Goal: Task Accomplishment & Management: Complete application form

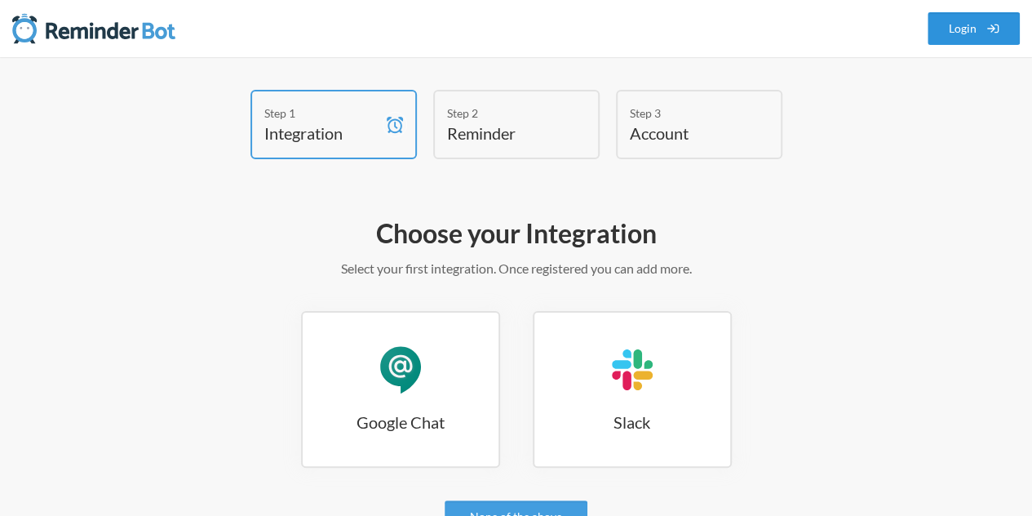
click at [973, 29] on link "Login" at bounding box center [974, 28] width 93 height 33
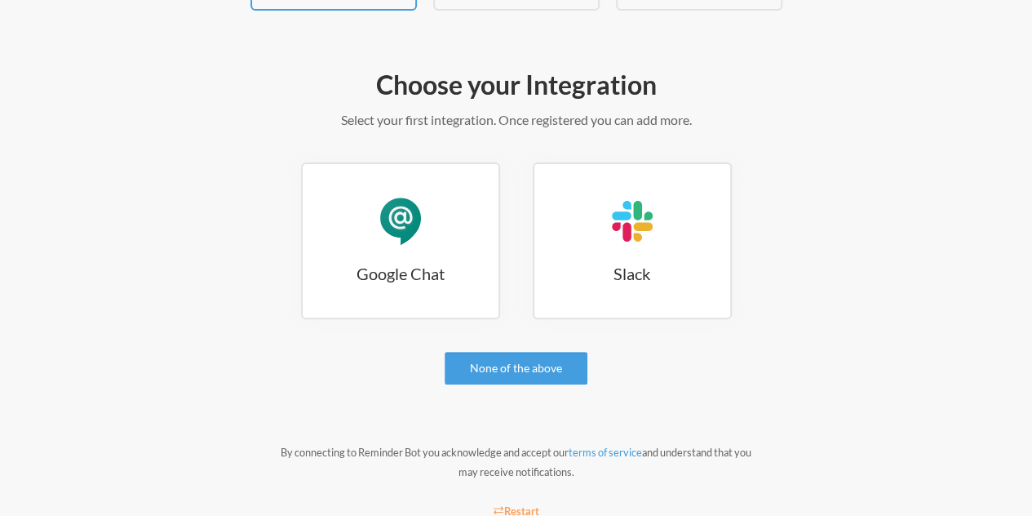
scroll to position [201, 0]
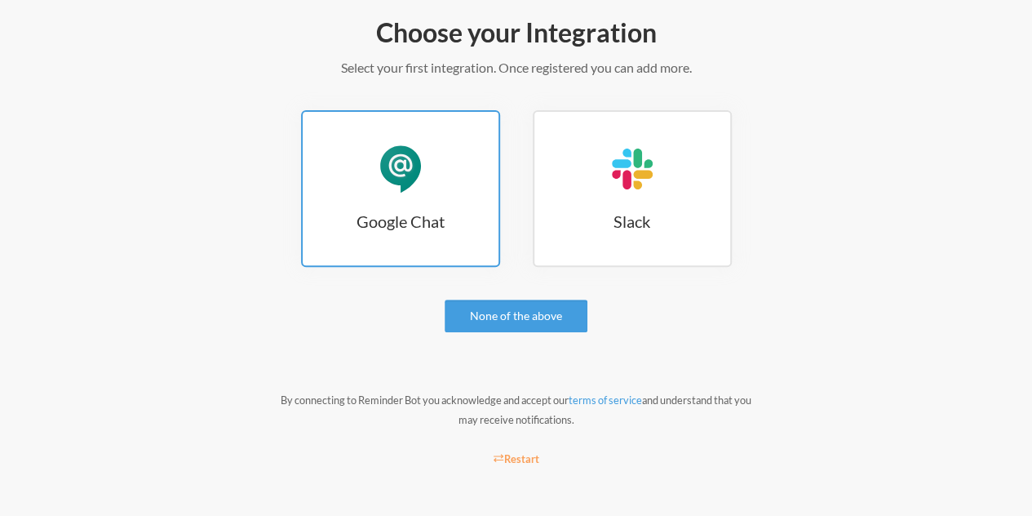
click at [395, 177] on div "Google Chat" at bounding box center [400, 168] width 49 height 49
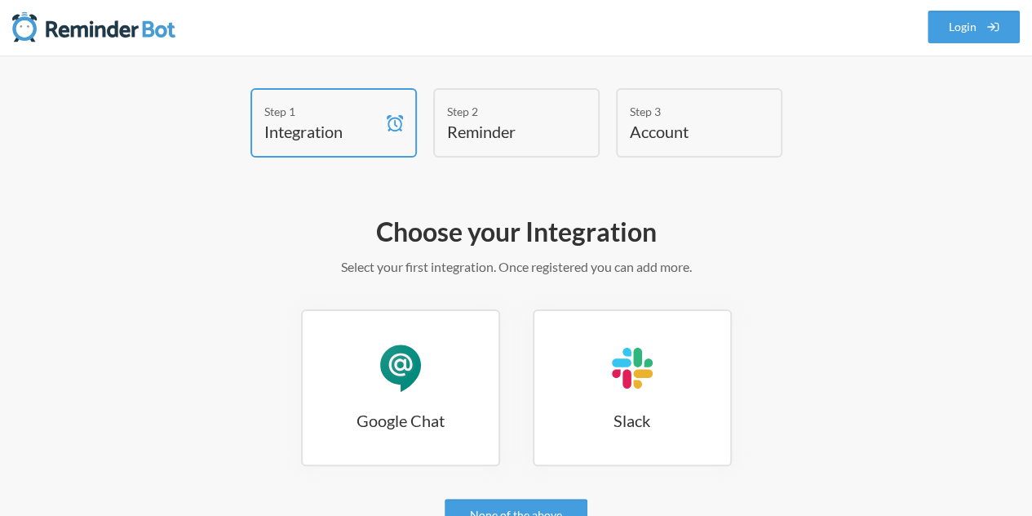
scroll to position [0, 0]
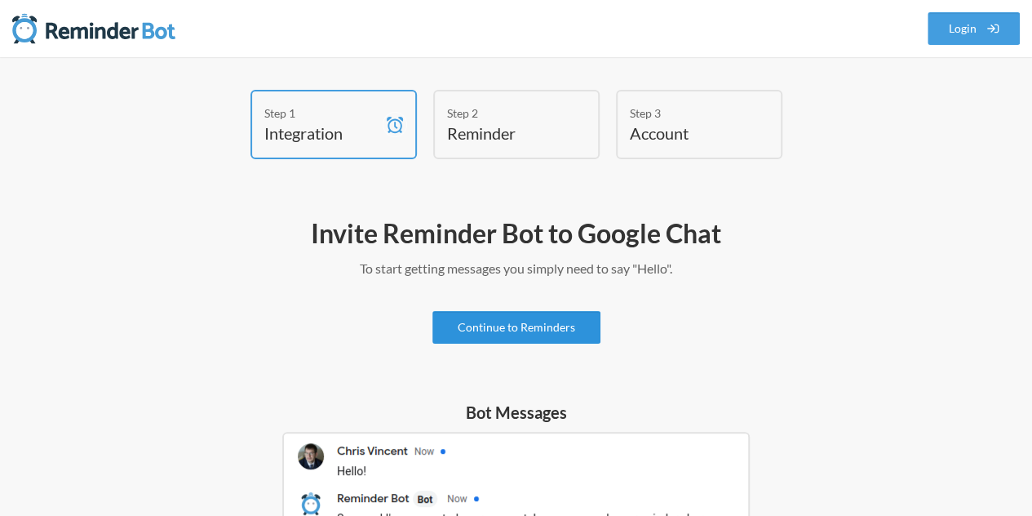
click at [516, 326] on link "Continue to Reminders" at bounding box center [516, 327] width 168 height 33
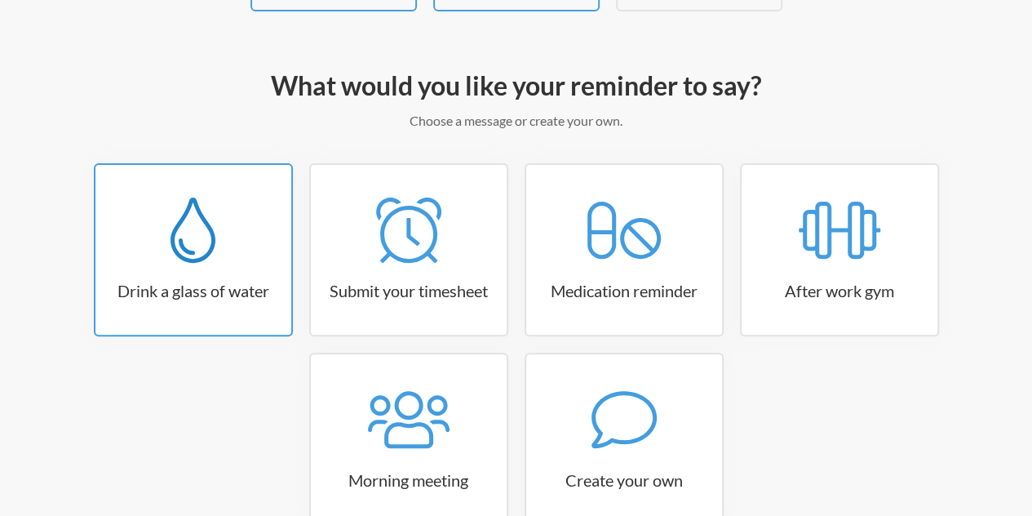
scroll to position [163, 0]
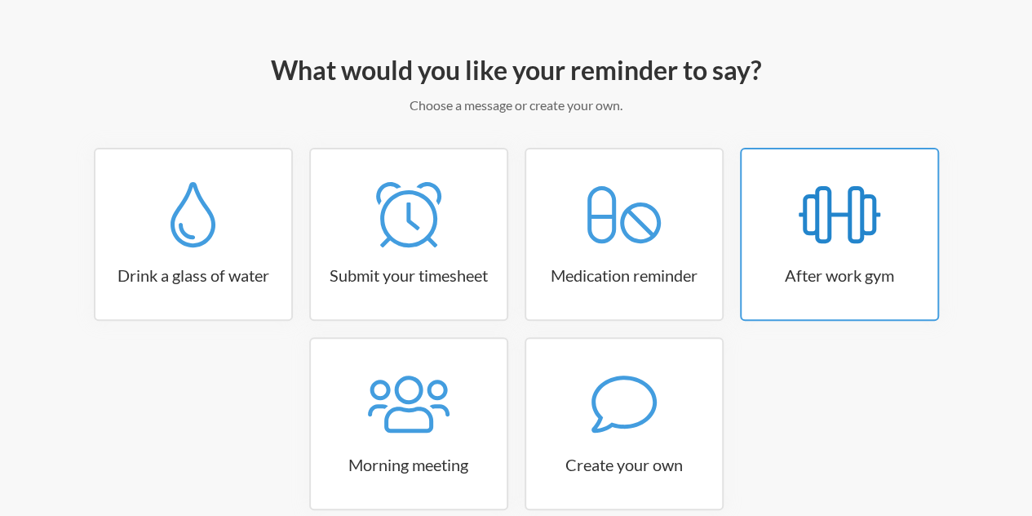
click at [877, 246] on icon at bounding box center [840, 214] width 82 height 65
select select "17:15:00"
select select "true"
select select "18:30:00"
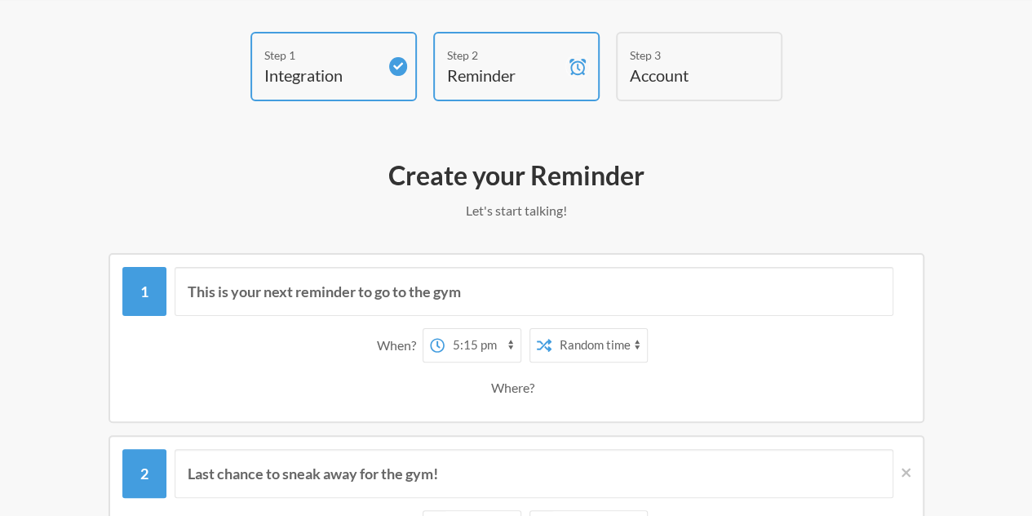
scroll to position [82, 0]
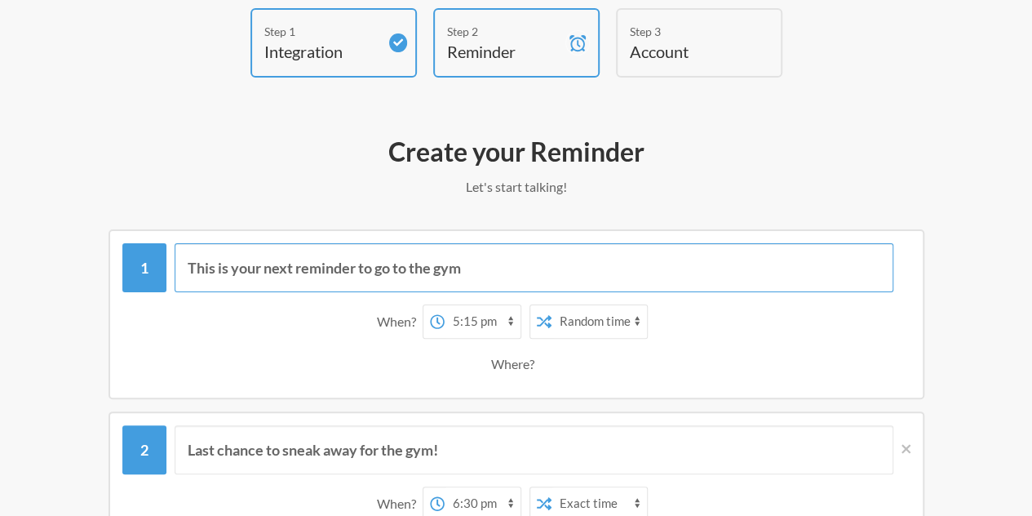
click at [504, 277] on input "This is your next reminder to go to the gym" at bounding box center [534, 267] width 719 height 49
click at [526, 361] on div "Where?" at bounding box center [516, 364] width 50 height 34
click at [534, 367] on div "Where?" at bounding box center [516, 364] width 50 height 34
click at [621, 365] on div "Where?" at bounding box center [517, 364] width 772 height 34
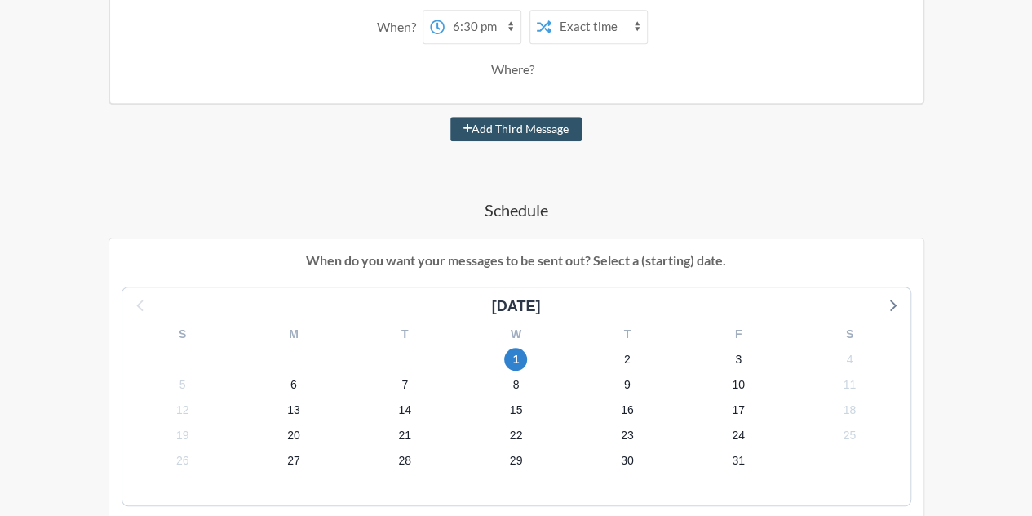
scroll to position [571, 0]
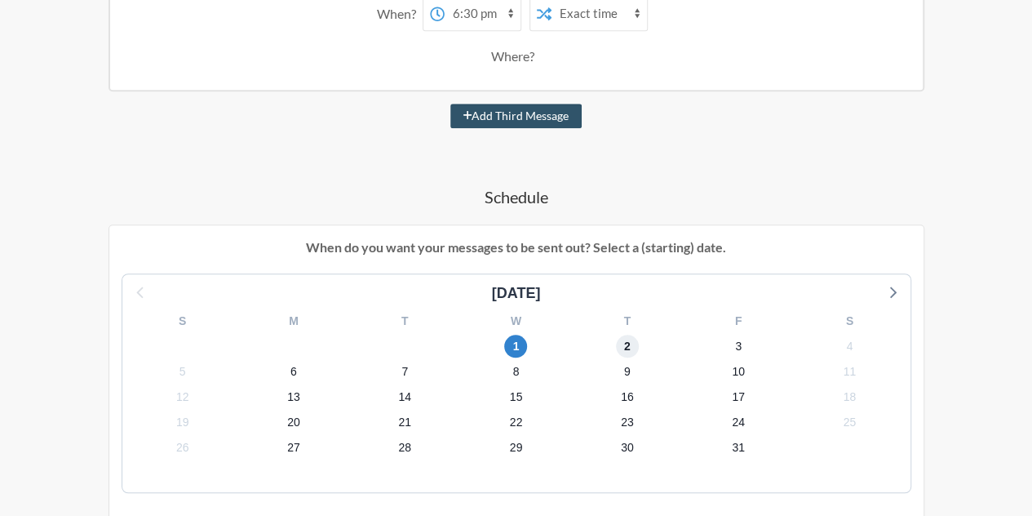
click at [628, 345] on span "2" at bounding box center [627, 346] width 23 height 23
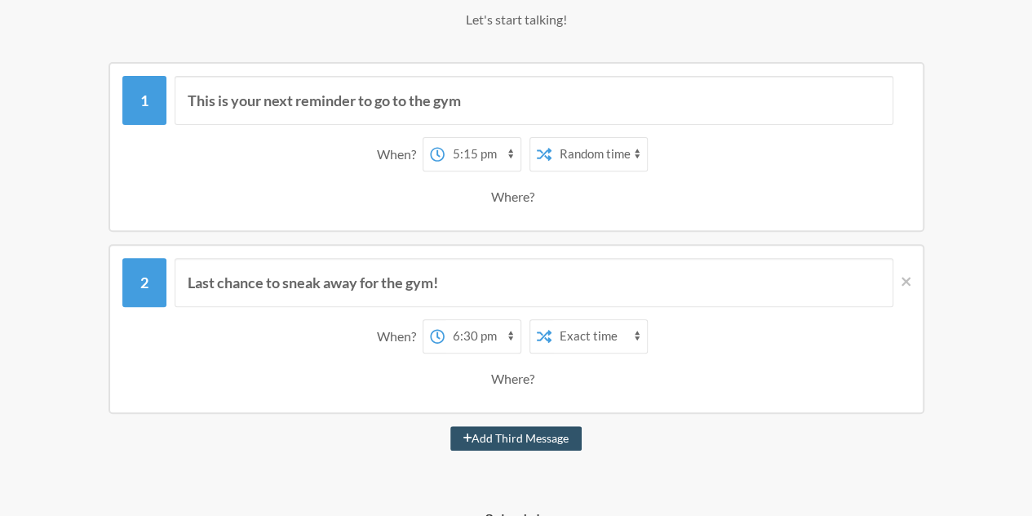
scroll to position [245, 0]
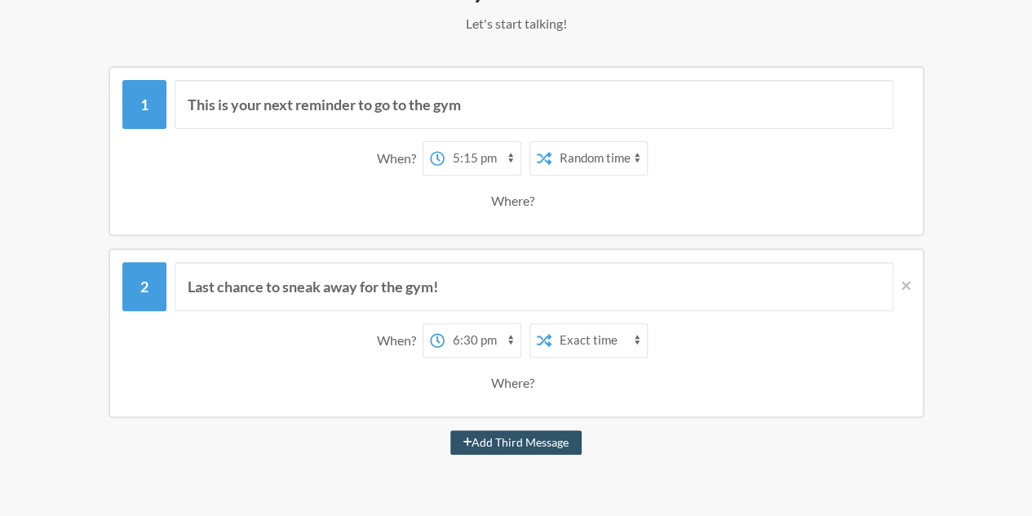
click at [597, 157] on select "Exact time Random time" at bounding box center [599, 158] width 95 height 33
select select "false"
click at [552, 142] on select "Exact time Random time" at bounding box center [599, 158] width 95 height 33
click at [495, 161] on select "12:00 am 12:15 am 12:30 am 12:45 am 1:00 am 1:15 am 1:30 am 1:45 am 2:00 am 2:1…" at bounding box center [483, 158] width 76 height 33
select select "17:00:00"
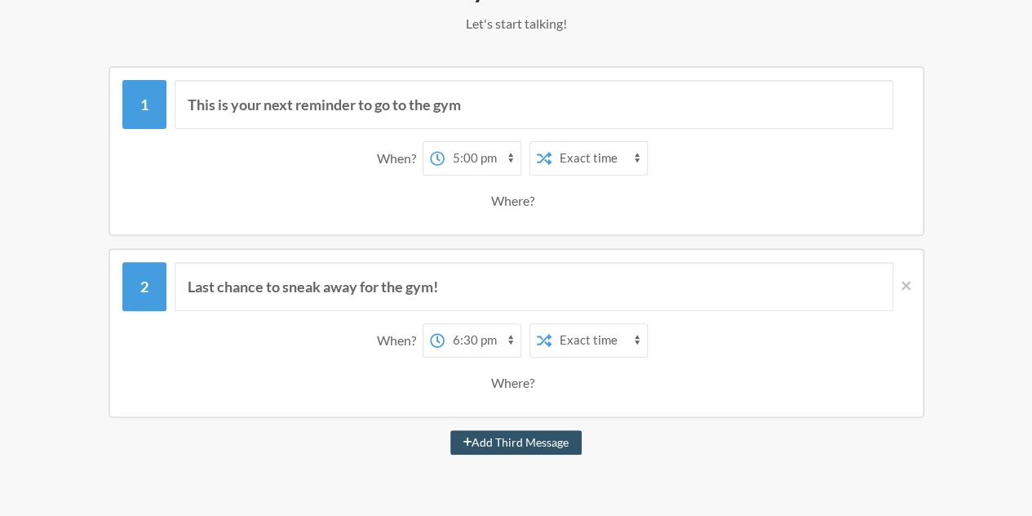
click at [445, 142] on select "12:00 am 12:15 am 12:30 am 12:45 am 1:00 am 1:15 am 1:30 am 1:45 am 2:00 am 2:1…" at bounding box center [483, 158] width 76 height 33
click at [492, 350] on select "12:00 am 12:15 am 12:30 am 12:45 am 1:00 am 1:15 am 1:30 am 1:45 am 2:00 am 2:1…" at bounding box center [483, 340] width 76 height 33
select select "17:30:00"
click at [445, 324] on select "12:00 am 12:15 am 12:30 am 12:45 am 1:00 am 1:15 am 1:30 am 1:45 am 2:00 am 2:1…" at bounding box center [483, 340] width 76 height 33
click at [495, 339] on select "12:00 am 12:15 am 12:30 am 12:45 am 1:00 am 1:15 am 1:30 am 1:45 am 2:00 am 2:1…" at bounding box center [483, 340] width 76 height 33
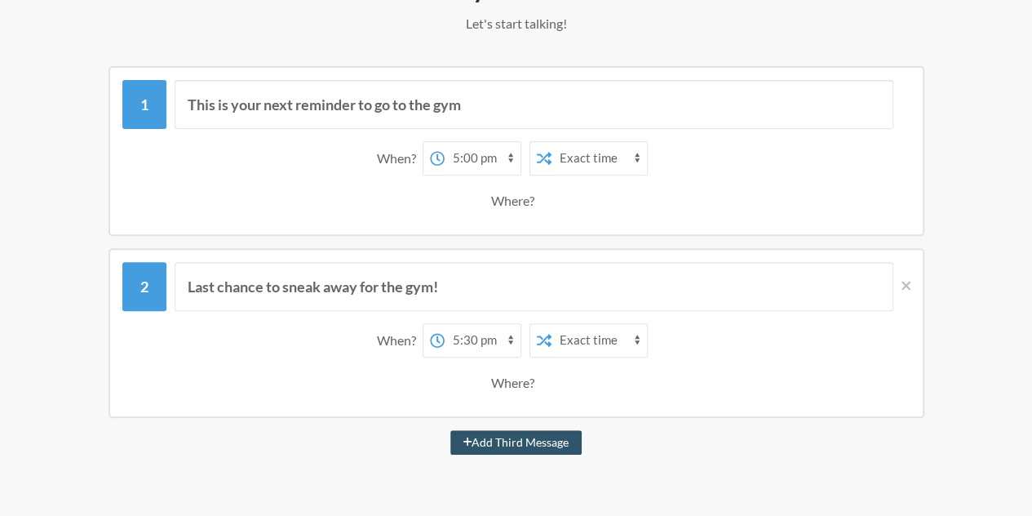
click at [445, 324] on select "12:00 am 12:15 am 12:30 am 12:45 am 1:00 am 1:15 am 1:30 am 1:45 am 2:00 am 2:1…" at bounding box center [483, 340] width 76 height 33
click at [592, 339] on select "Exact time Random time" at bounding box center [599, 340] width 95 height 33
click at [552, 324] on select "Exact time Random time" at bounding box center [599, 340] width 95 height 33
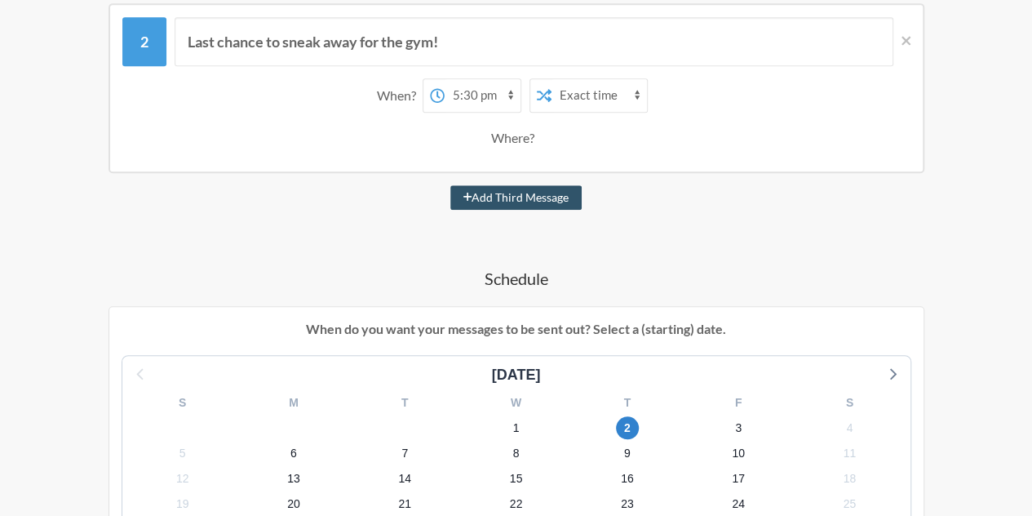
scroll to position [816, 0]
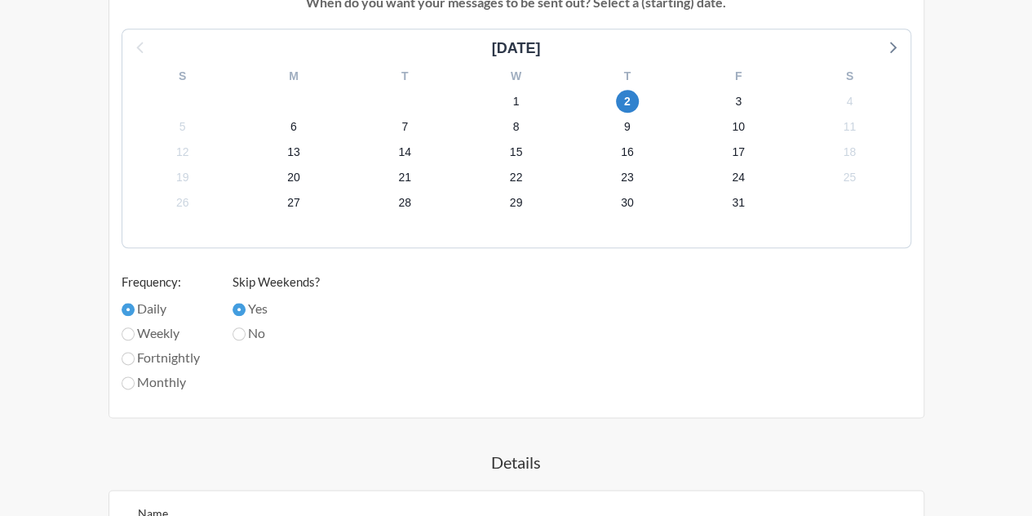
click at [165, 331] on label "Weekly" at bounding box center [161, 333] width 78 height 20
click at [135, 331] on input "Weekly" at bounding box center [128, 333] width 13 height 13
radio input "true"
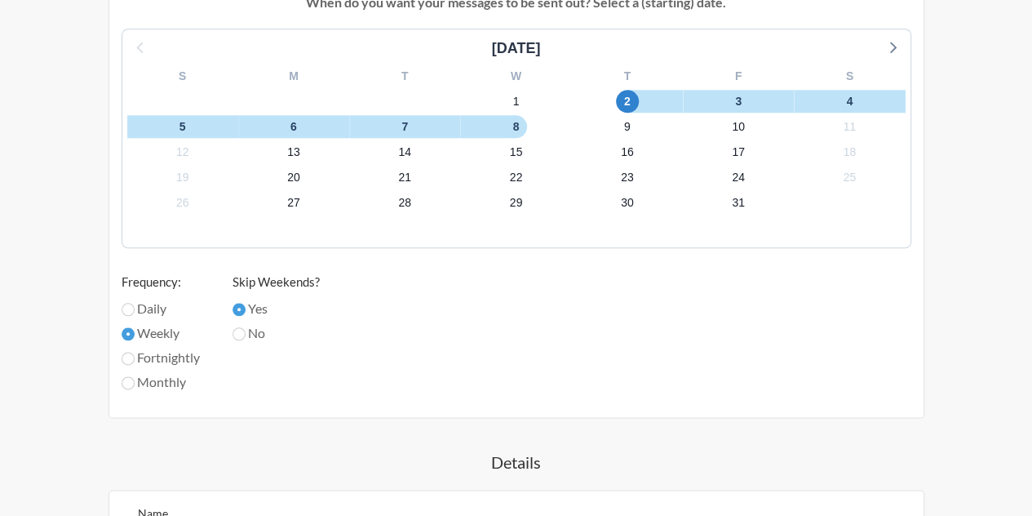
click at [176, 358] on label "Fortnightly" at bounding box center [161, 358] width 78 height 20
click at [135, 358] on input "Fortnightly" at bounding box center [128, 358] width 13 height 13
radio input "true"
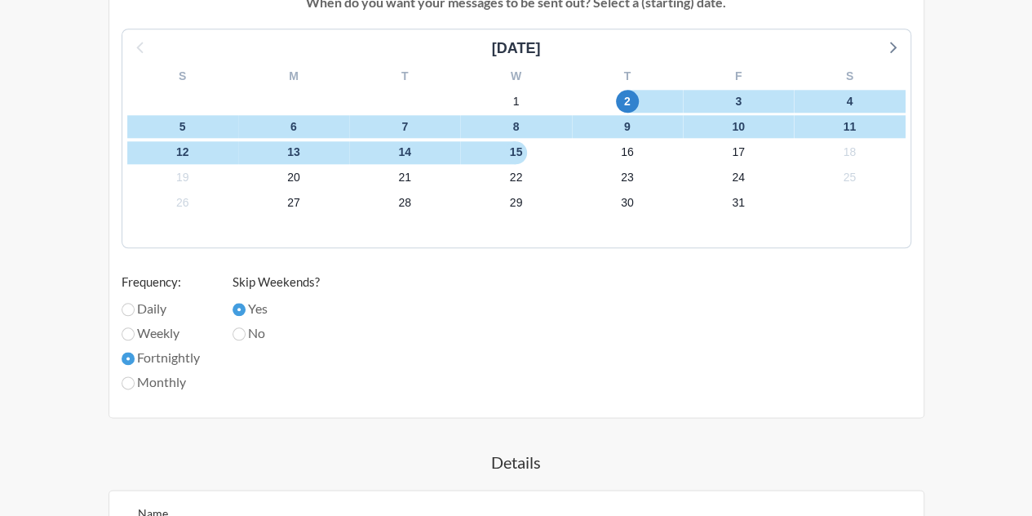
click at [177, 379] on label "Monthly" at bounding box center [161, 382] width 78 height 20
click at [135, 379] on input "Monthly" at bounding box center [128, 382] width 13 height 13
radio input "true"
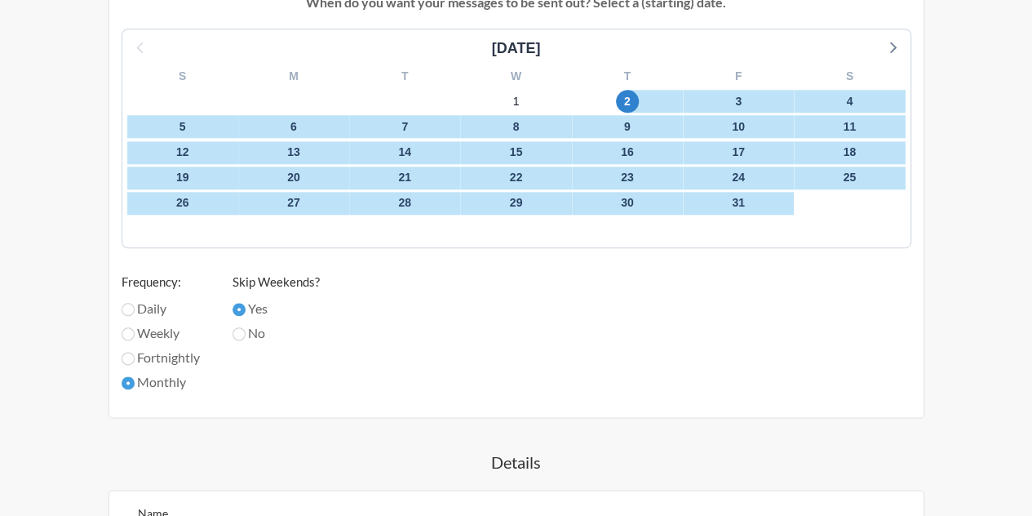
click at [158, 308] on label "Daily" at bounding box center [161, 309] width 78 height 20
click at [135, 308] on input "Daily" at bounding box center [128, 309] width 13 height 13
radio input "true"
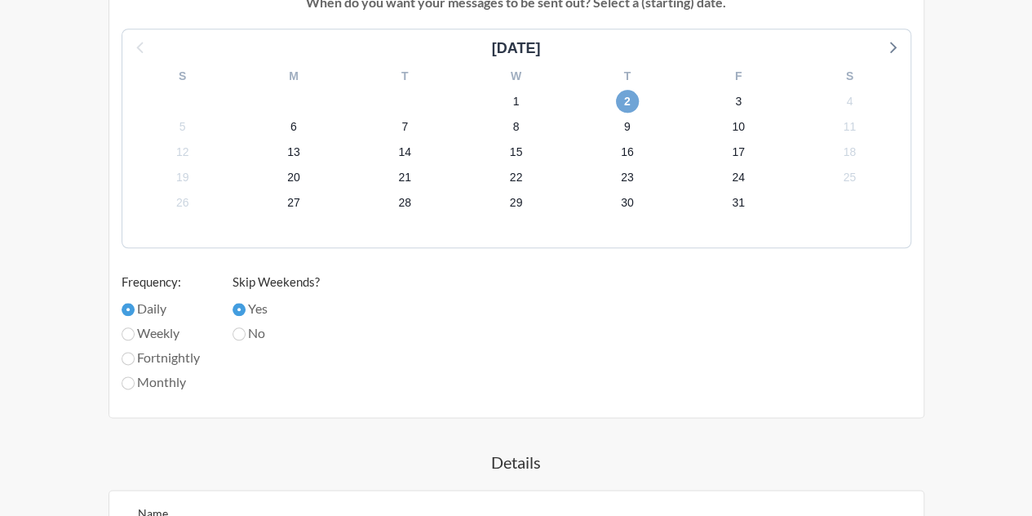
click at [636, 102] on span "2" at bounding box center [627, 101] width 23 height 23
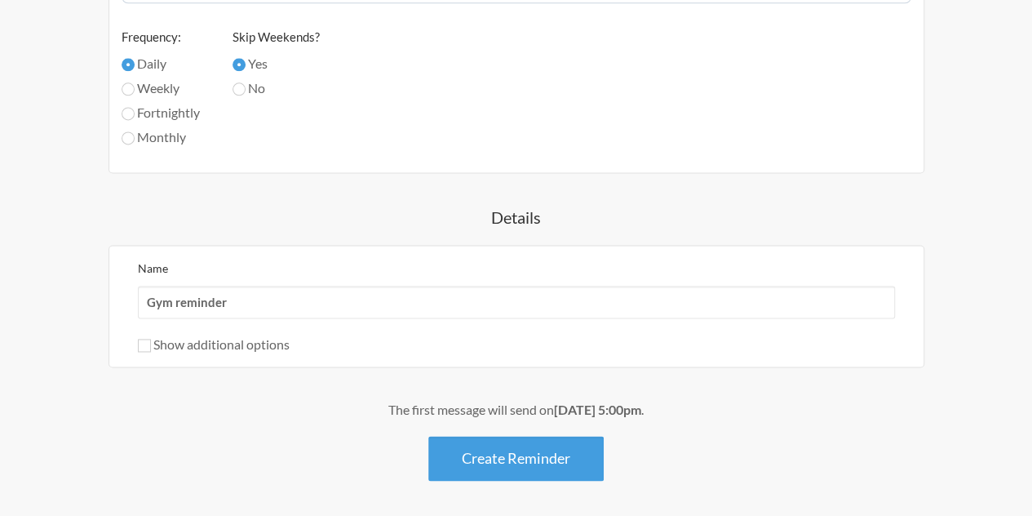
scroll to position [1121, 0]
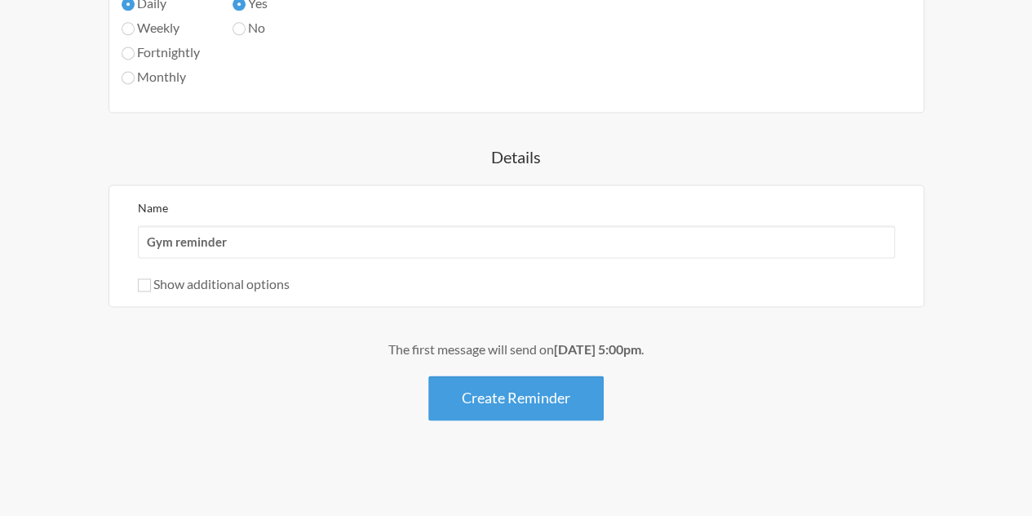
click at [219, 283] on label "Show additional options" at bounding box center [214, 284] width 152 height 16
click at [151, 283] on input "Show additional options" at bounding box center [144, 284] width 13 height 13
checkbox input "true"
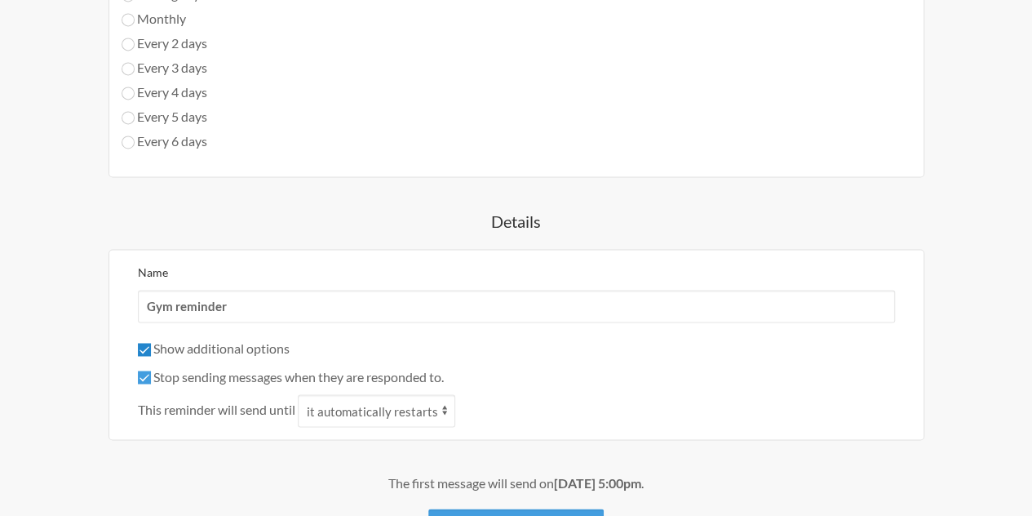
scroll to position [1203, 0]
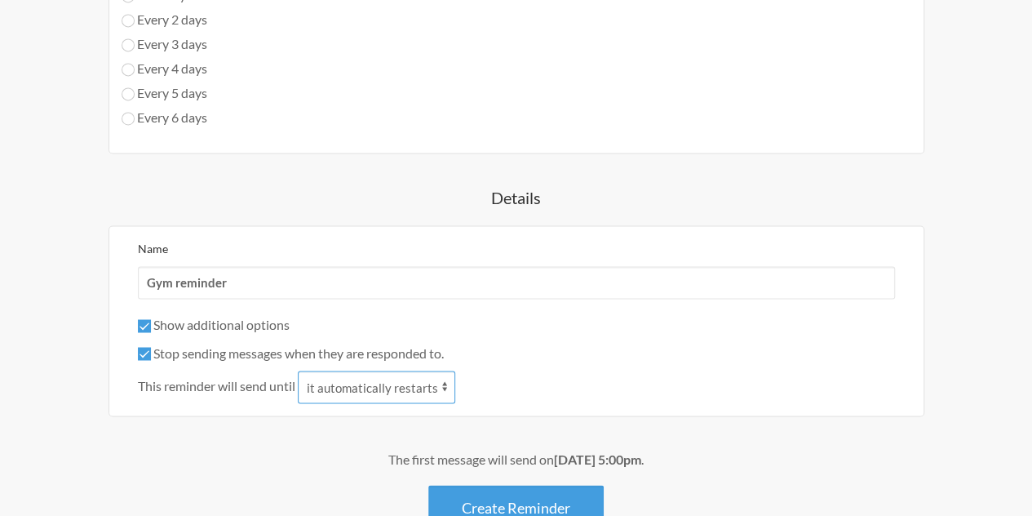
click at [413, 386] on select "it automatically restarts it is replied to" at bounding box center [376, 386] width 157 height 33
select select "1"
click at [299, 370] on select "it automatically restarts it is replied to" at bounding box center [376, 386] width 157 height 33
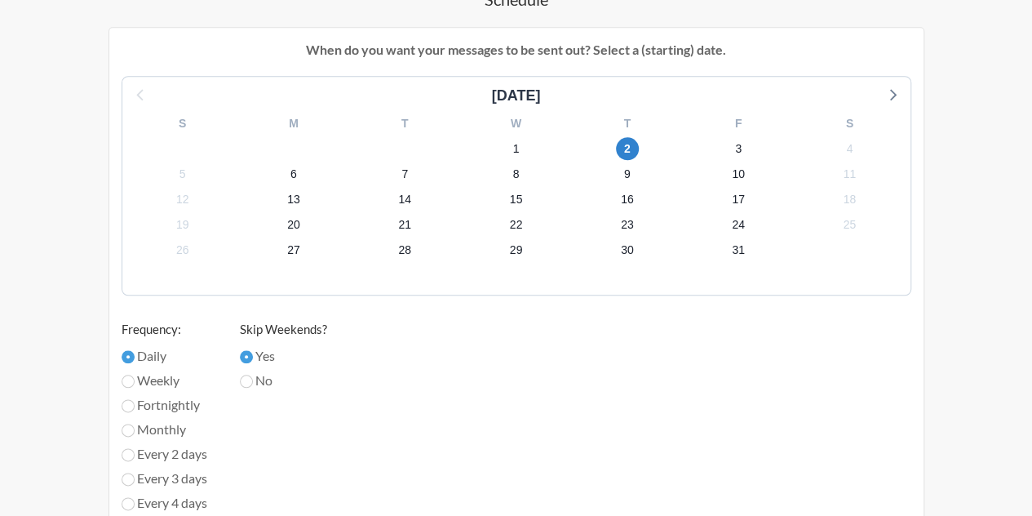
scroll to position [795, 0]
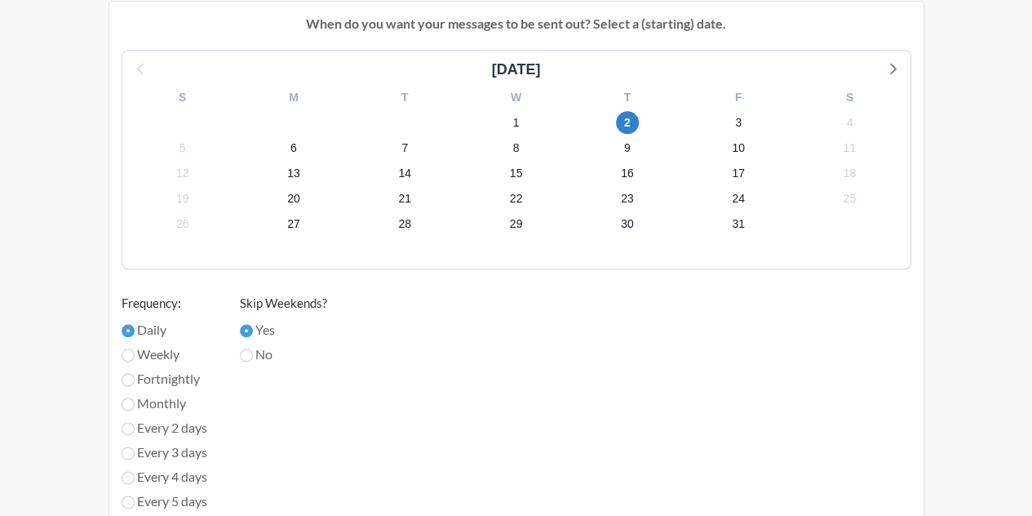
click at [183, 432] on label "Every 2 days" at bounding box center [165, 428] width 86 height 20
click at [135, 432] on input "Every 2 days" at bounding box center [128, 428] width 13 height 13
radio input "true"
click at [184, 432] on label "Every 2 days" at bounding box center [165, 428] width 86 height 20
click at [135, 432] on input "Every 2 days" at bounding box center [128, 428] width 13 height 13
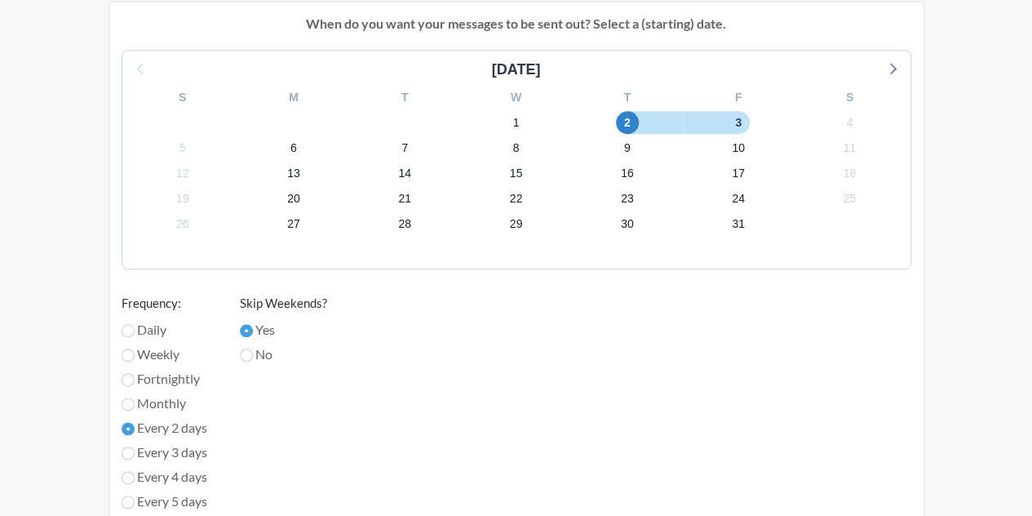
click at [162, 324] on label "Daily" at bounding box center [165, 330] width 86 height 20
click at [135, 324] on input "Daily" at bounding box center [128, 330] width 13 height 13
radio input "true"
click at [629, 148] on span "9" at bounding box center [627, 147] width 23 height 23
click at [631, 123] on span "2" at bounding box center [627, 122] width 23 height 23
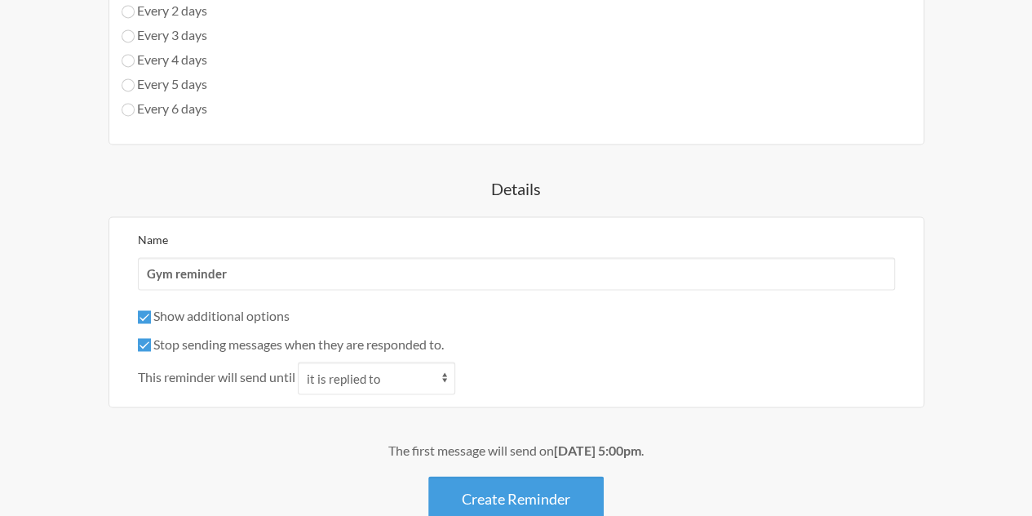
scroll to position [1231, 0]
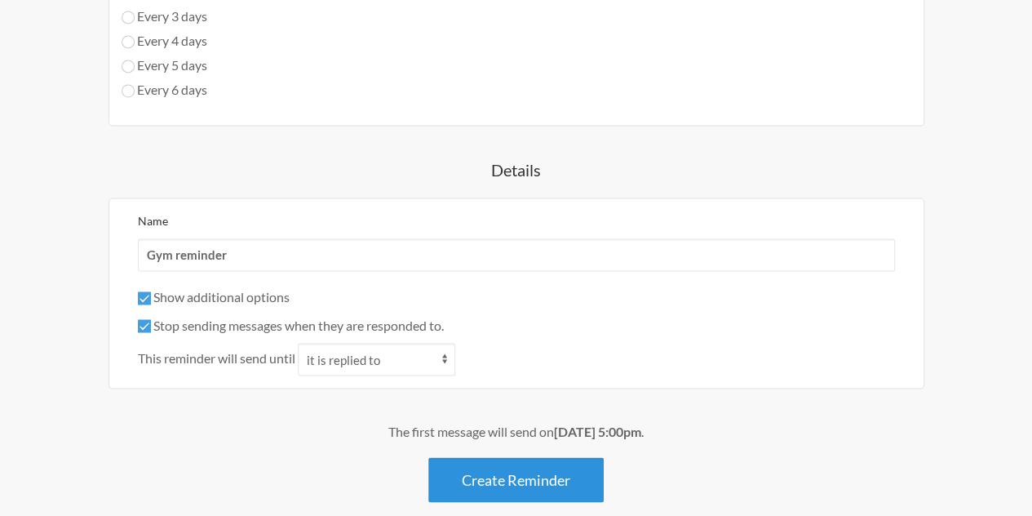
click at [524, 472] on button "Create Reminder" at bounding box center [515, 479] width 175 height 45
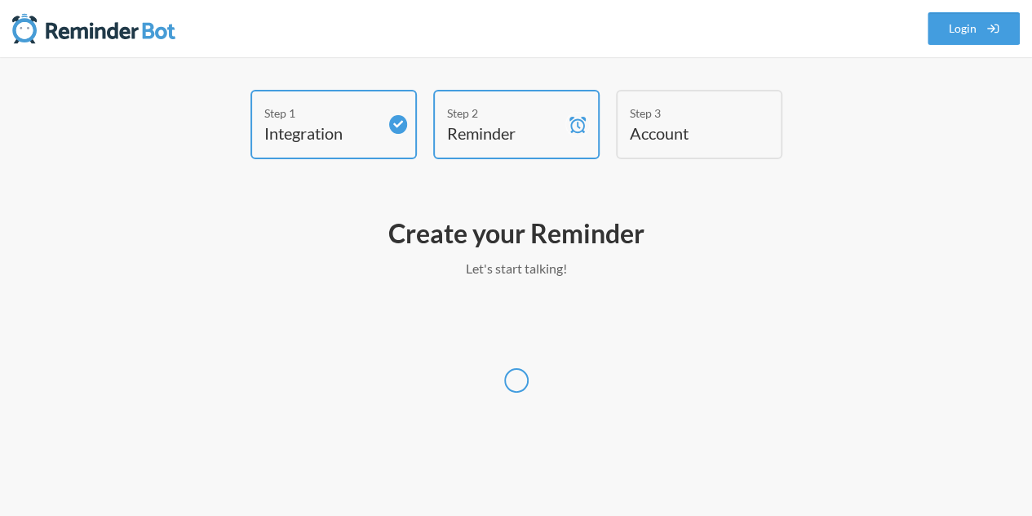
scroll to position [0, 0]
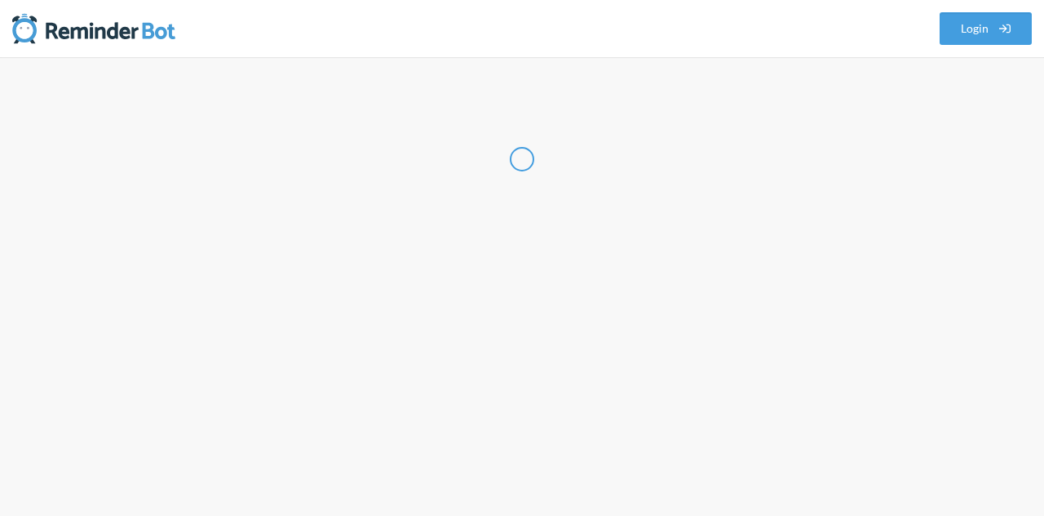
select select "US"
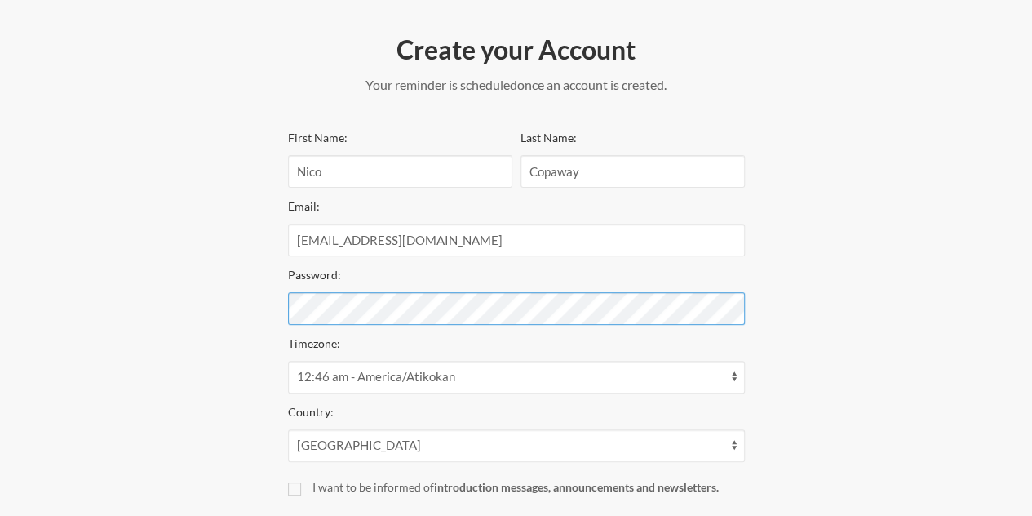
scroll to position [245, 0]
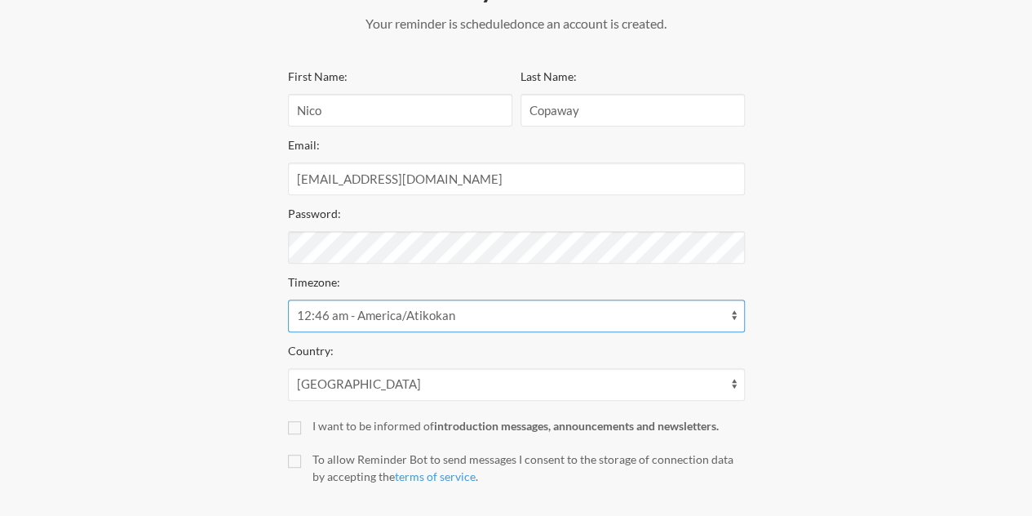
click at [651, 305] on select "12:46 am - America/[GEOGRAPHIC_DATA] 12:46 am - America/[GEOGRAPHIC_DATA] 12:46…" at bounding box center [516, 315] width 457 height 33
select select "[GEOGRAPHIC_DATA]/[GEOGRAPHIC_DATA]"
click at [288, 299] on select "12:46 am - America/[GEOGRAPHIC_DATA] 12:46 am - America/[GEOGRAPHIC_DATA] 12:46…" at bounding box center [516, 315] width 457 height 33
click at [897, 259] on div "Step 1 Integration Step 2 Reminder Step 3 Account Create your Account Your remi…" at bounding box center [516, 207] width 967 height 725
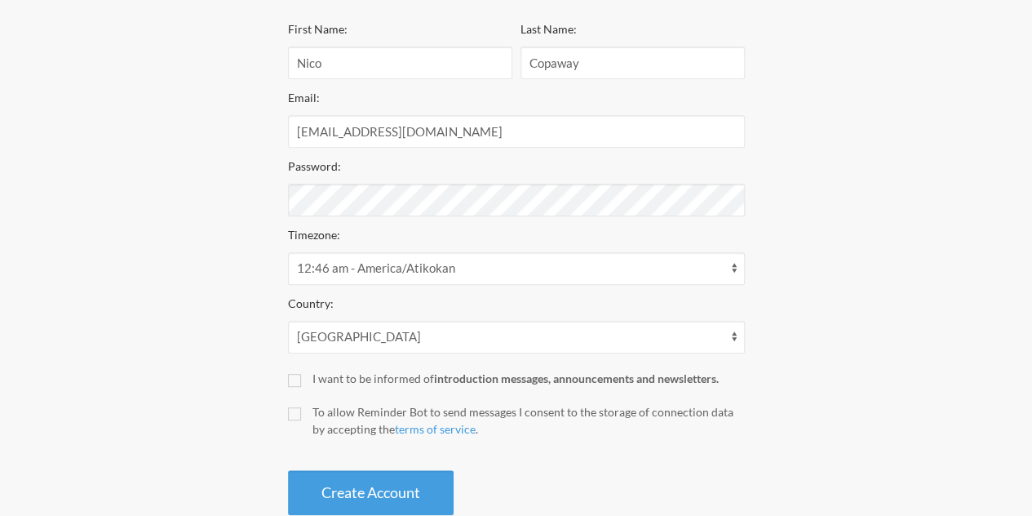
scroll to position [331, 0]
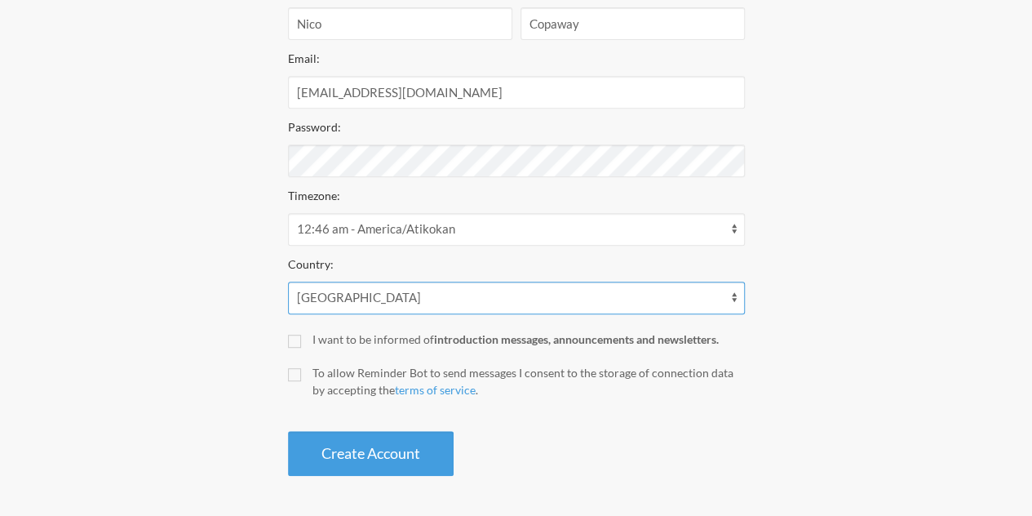
click at [695, 293] on select "[GEOGRAPHIC_DATA] [GEOGRAPHIC_DATA] [GEOGRAPHIC_DATA] [GEOGRAPHIC_DATA] [US_STA…" at bounding box center [516, 298] width 457 height 33
select select "PH"
click at [288, 282] on select "[GEOGRAPHIC_DATA] [GEOGRAPHIC_DATA] [GEOGRAPHIC_DATA] [GEOGRAPHIC_DATA] [US_STA…" at bounding box center [516, 298] width 457 height 33
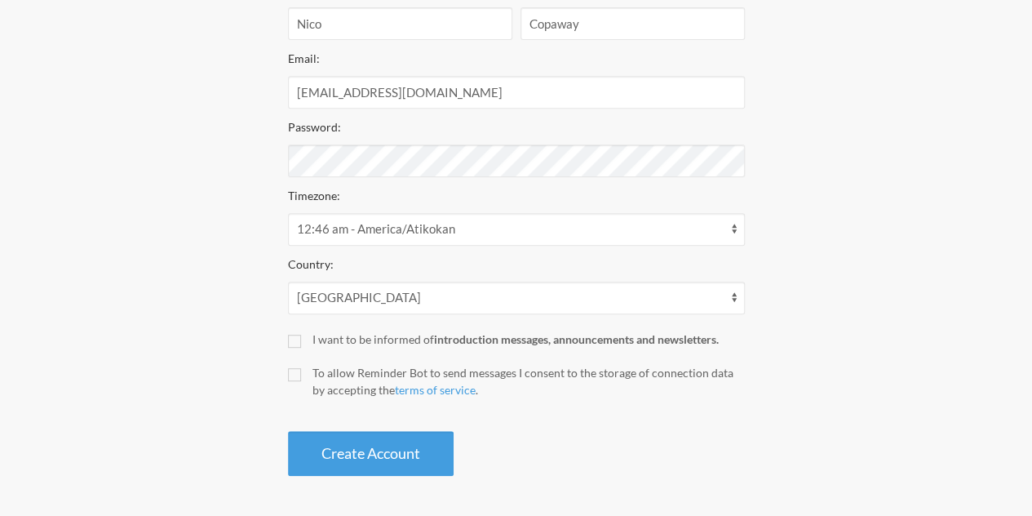
click at [803, 247] on div "Step 1 Integration Step 2 Reminder Step 3 Account Create your Account Your remi…" at bounding box center [516, 120] width 967 height 725
click at [392, 443] on button "Create Account" at bounding box center [371, 453] width 166 height 45
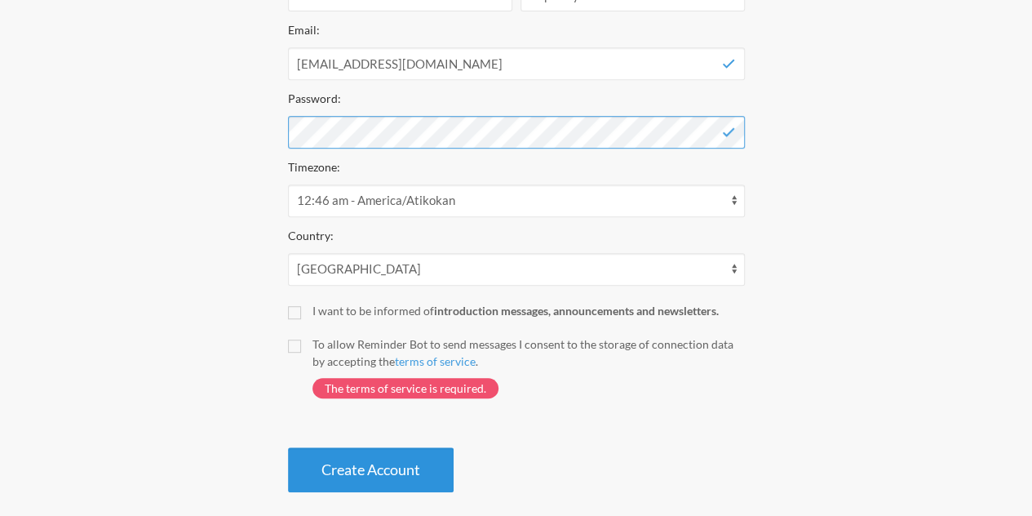
scroll to position [375, 0]
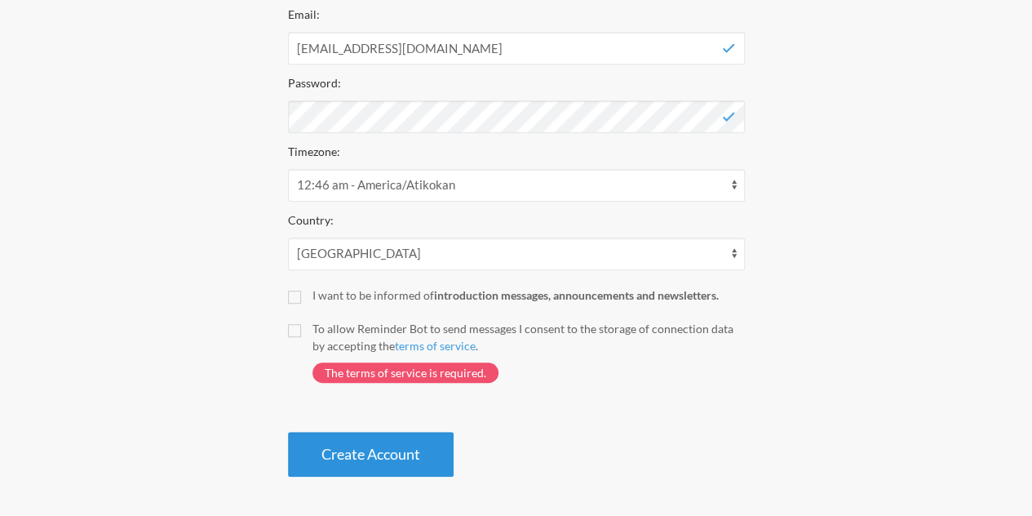
click at [410, 459] on button "Create Account" at bounding box center [371, 454] width 166 height 45
click at [301, 327] on label "To allow Reminder Bot to send messages I consent to the storage of connection d…" at bounding box center [516, 359] width 457 height 79
click at [301, 327] on input "To allow Reminder Bot to send messages I consent to the storage of connection d…" at bounding box center [294, 330] width 13 height 13
checkbox input "true"
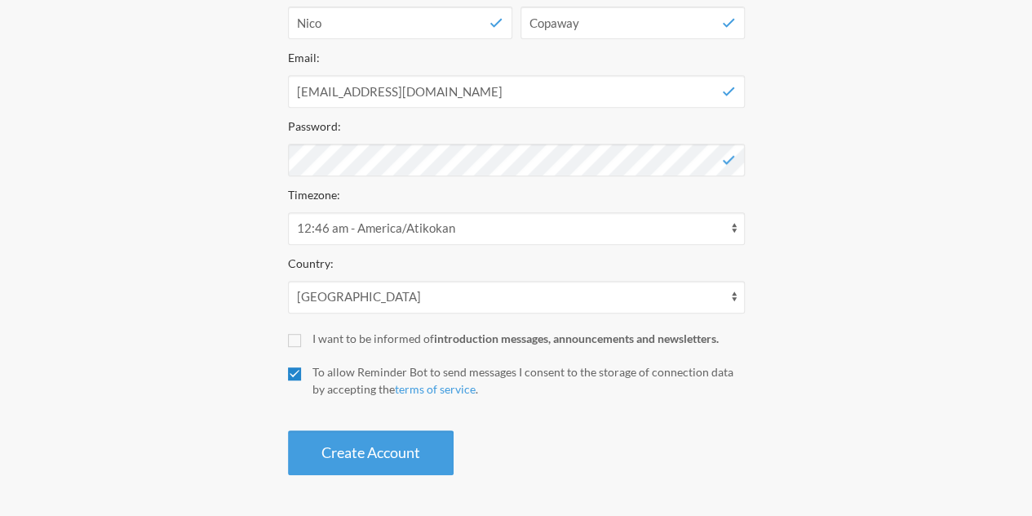
scroll to position [331, 0]
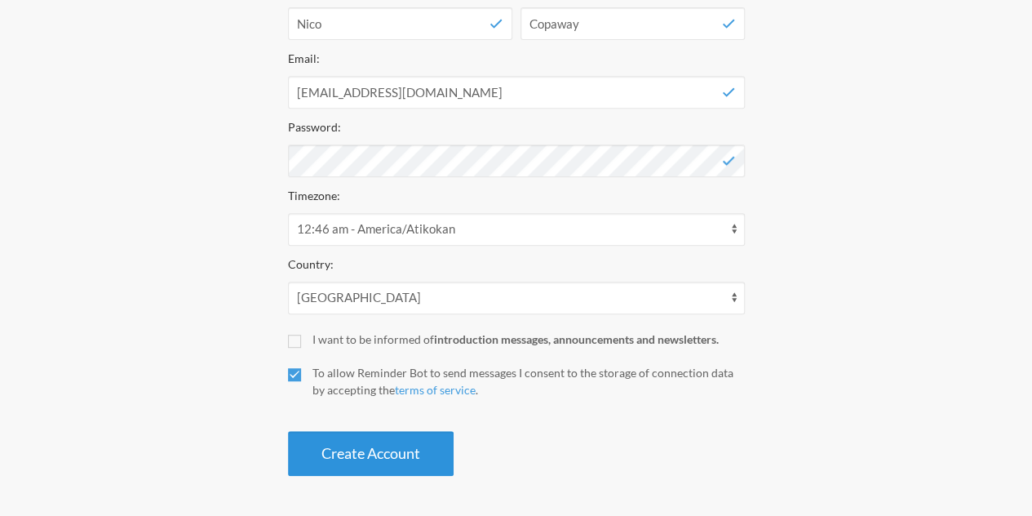
click at [372, 446] on button "Create Account" at bounding box center [371, 453] width 166 height 45
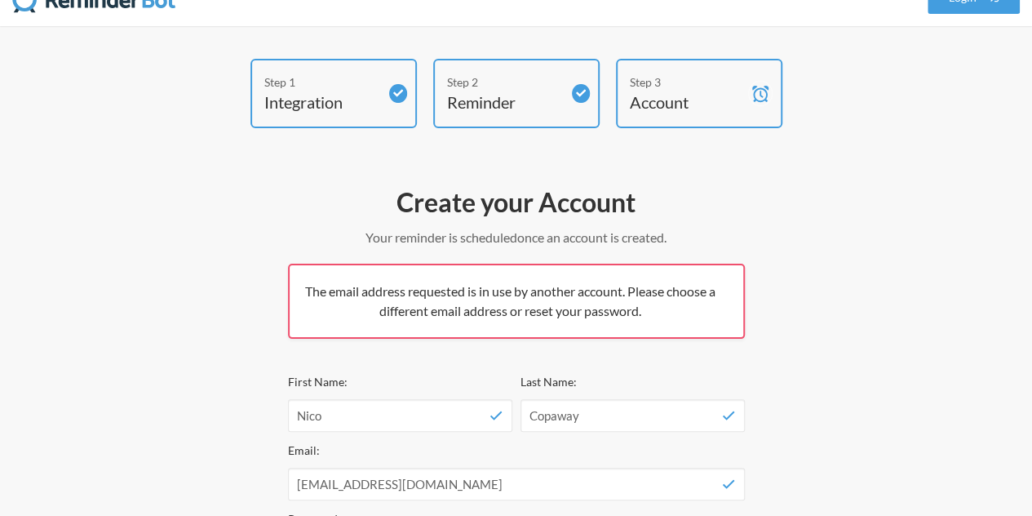
scroll to position [0, 0]
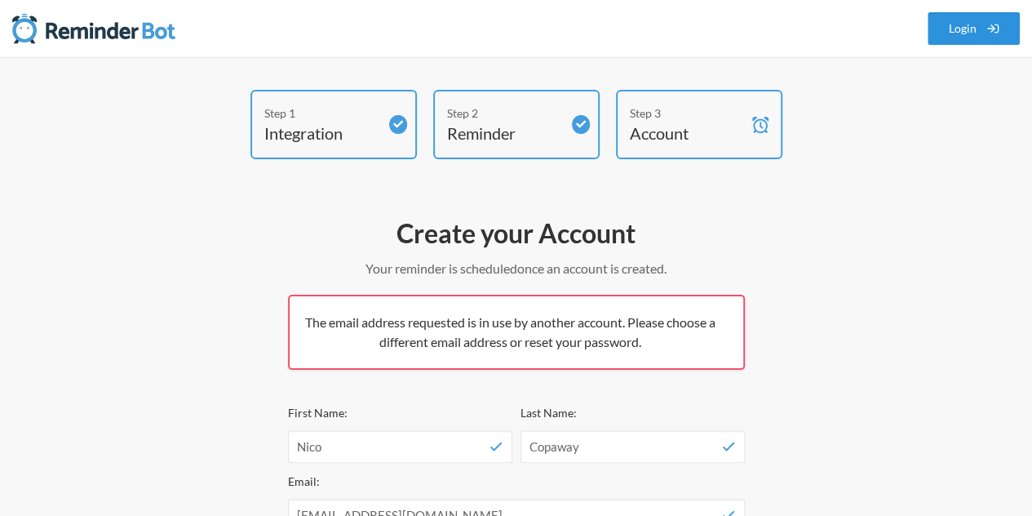
click at [976, 27] on link "Login" at bounding box center [974, 28] width 93 height 33
